Goal: Information Seeking & Learning: Learn about a topic

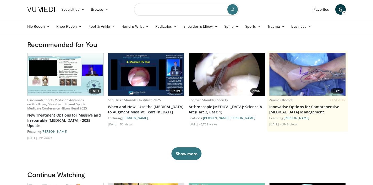
click at [165, 13] on input "Search topics, interventions" at bounding box center [186, 9] width 105 height 13
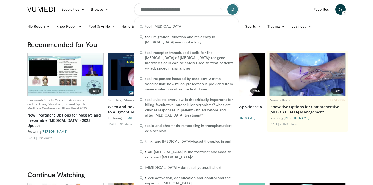
type input "**********"
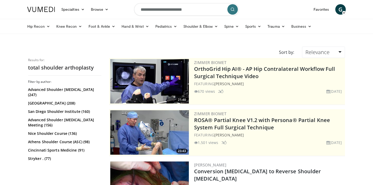
click at [142, 10] on input "**********" at bounding box center [186, 9] width 105 height 13
type input "**********"
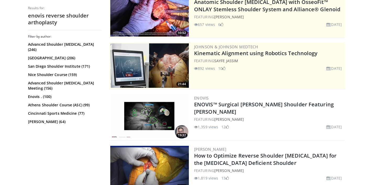
scroll to position [84, 0]
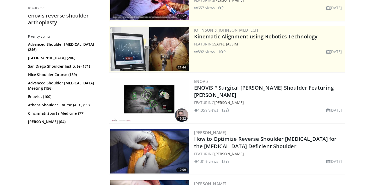
click at [146, 99] on img at bounding box center [149, 100] width 79 height 45
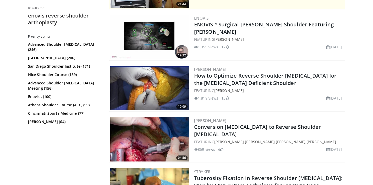
scroll to position [147, 0]
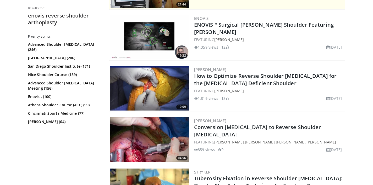
click at [145, 78] on img at bounding box center [149, 88] width 79 height 45
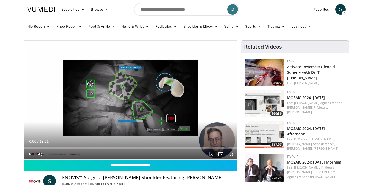
click at [31, 153] on span "Video Player" at bounding box center [29, 154] width 10 height 10
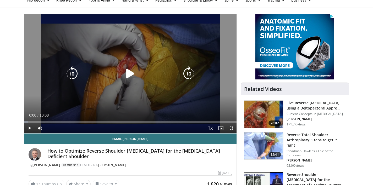
scroll to position [25, 0]
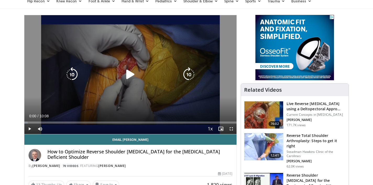
click at [124, 57] on div "10 seconds Tap to unmute" at bounding box center [130, 74] width 212 height 119
click at [130, 75] on icon "Video Player" at bounding box center [130, 74] width 15 height 15
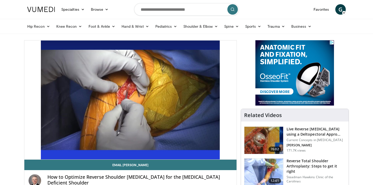
scroll to position [0, 0]
click at [155, 13] on input "Search topics, interventions" at bounding box center [186, 9] width 105 height 13
type input "**********"
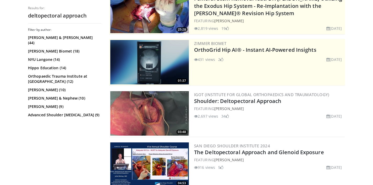
scroll to position [73, 0]
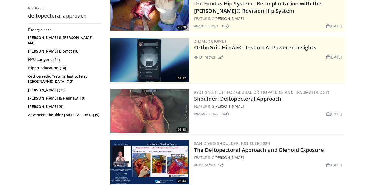
click at [144, 101] on img at bounding box center [149, 111] width 79 height 45
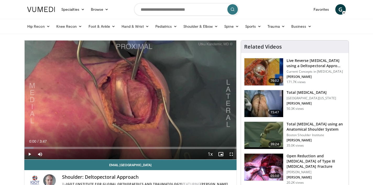
click at [29, 157] on span "Video Player" at bounding box center [29, 154] width 10 height 10
click at [32, 156] on span "Video Player" at bounding box center [29, 154] width 10 height 10
click at [29, 154] on span "Video Player" at bounding box center [29, 154] width 10 height 10
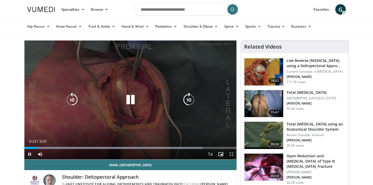
click at [158, 113] on div "10 seconds Tap to unmute" at bounding box center [130, 100] width 212 height 119
click at [130, 98] on icon "Video Player" at bounding box center [130, 100] width 15 height 15
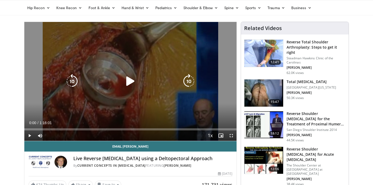
scroll to position [19, 0]
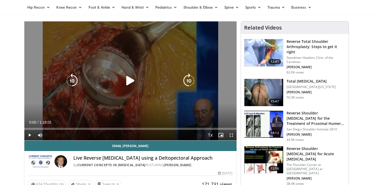
click at [127, 84] on icon "Video Player" at bounding box center [130, 81] width 15 height 15
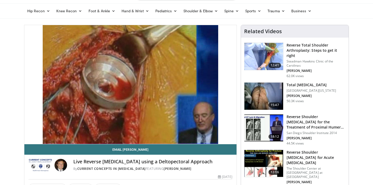
scroll to position [15, 0]
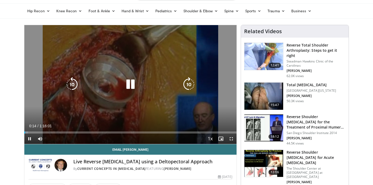
click at [134, 84] on icon "Video Player" at bounding box center [130, 84] width 15 height 15
